Goal: Check status: Check status

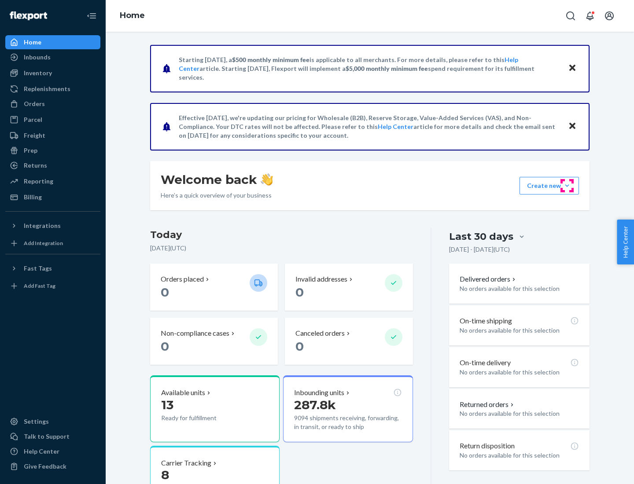
click at [567, 186] on button "Create new Create new inbound Create new order Create new product" at bounding box center [548, 186] width 59 height 18
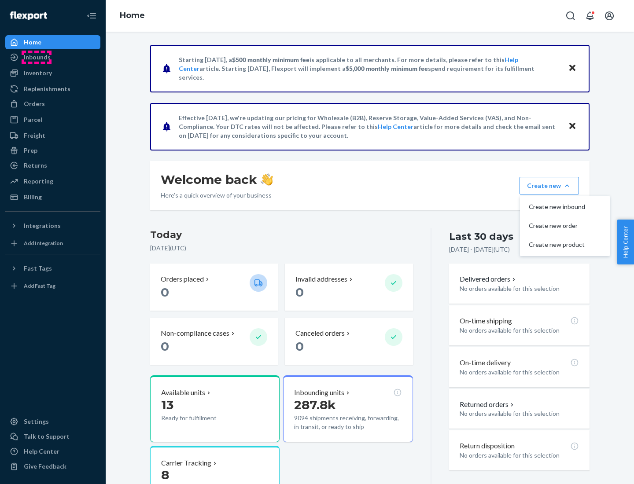
click at [37, 57] on div "Inbounds" at bounding box center [37, 57] width 27 height 9
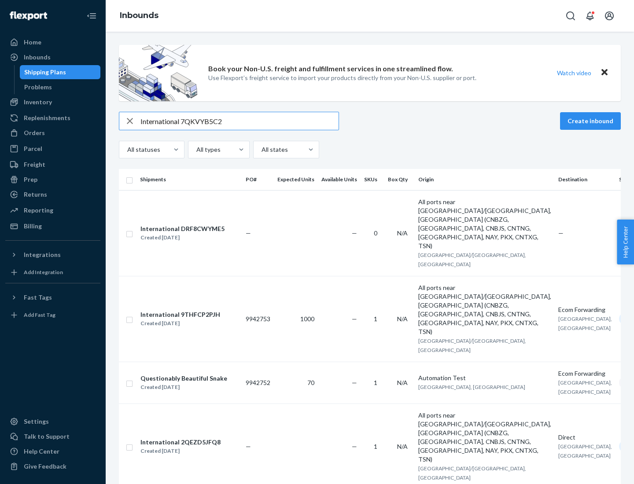
type input "International 7QKVYB5C29"
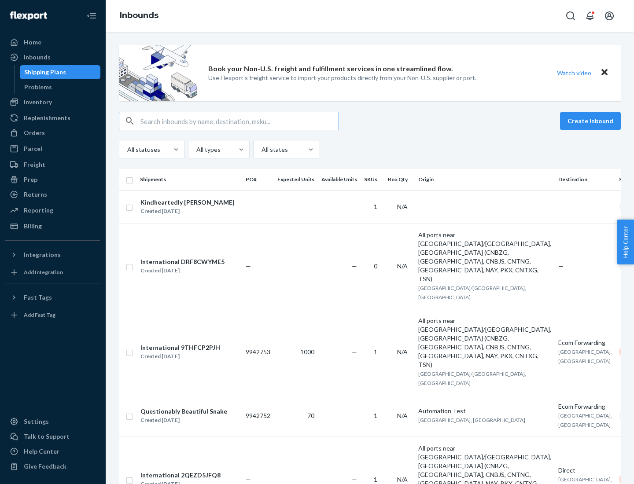
click at [195, 207] on div "Created [DATE]" at bounding box center [187, 211] width 94 height 9
